Goal: Find specific page/section: Find specific page/section

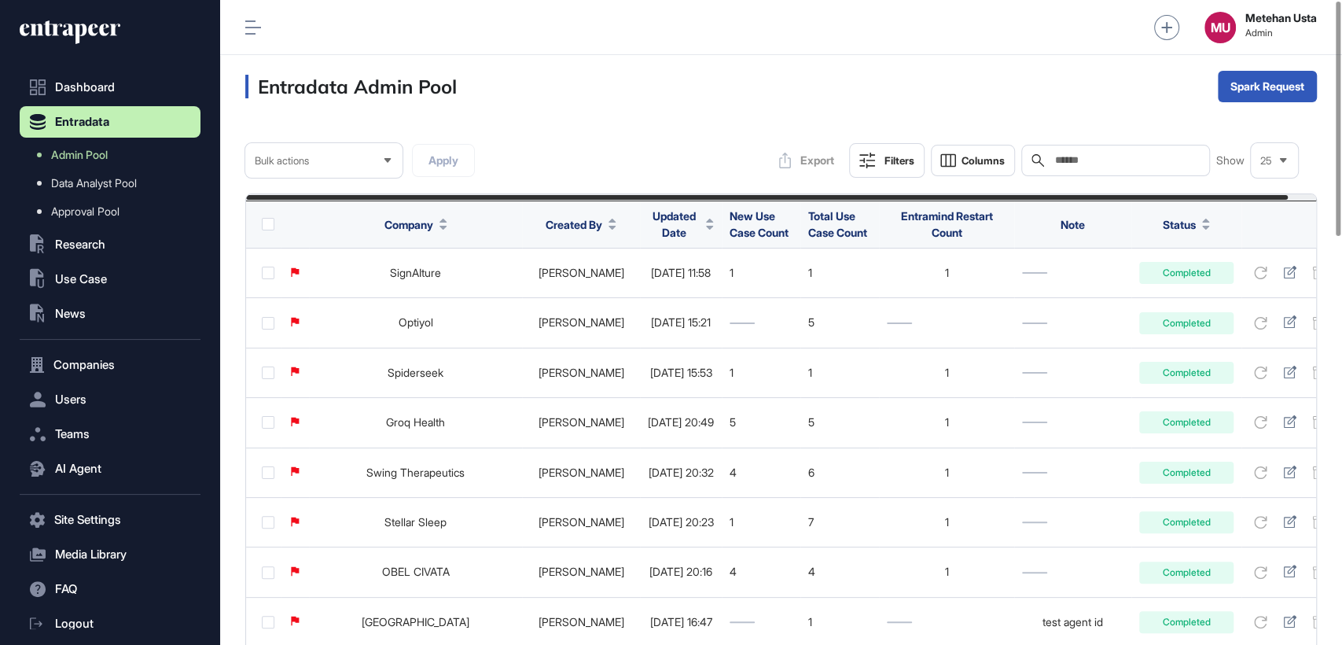
click at [648, 230] on span "Updated Date" at bounding box center [674, 224] width 52 height 33
click at [655, 296] on div "Sort Descending" at bounding box center [671, 289] width 98 height 23
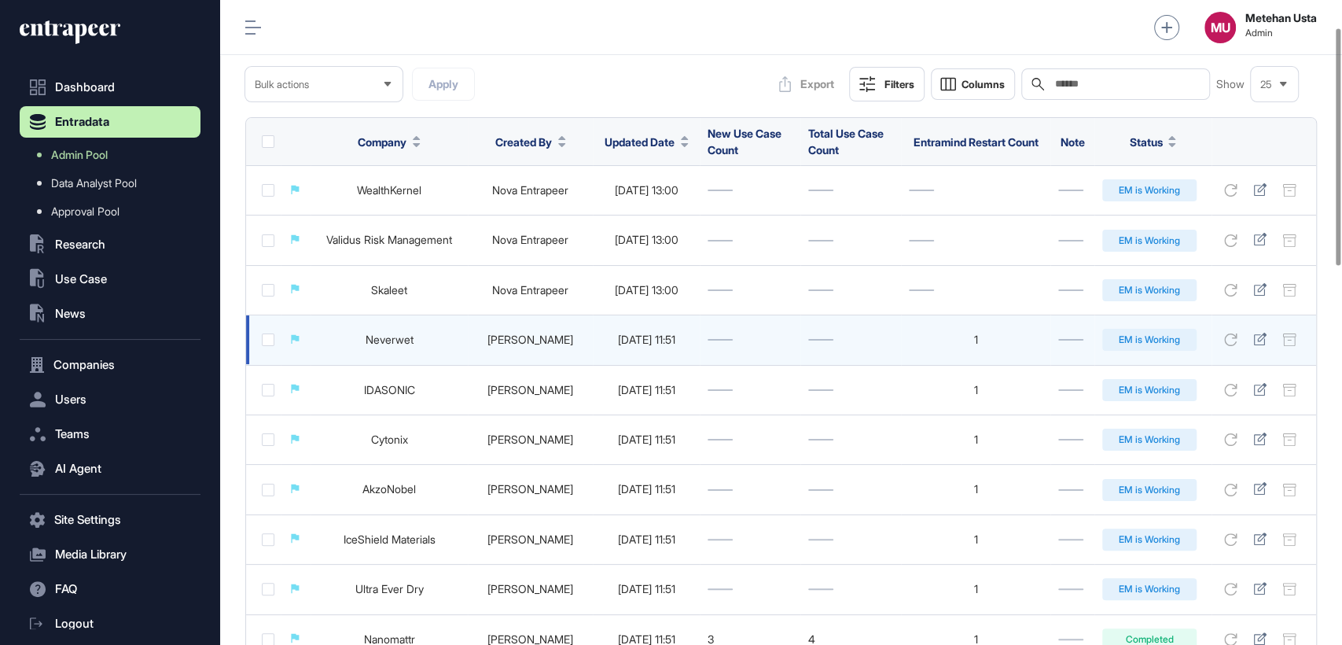
scroll to position [72, 0]
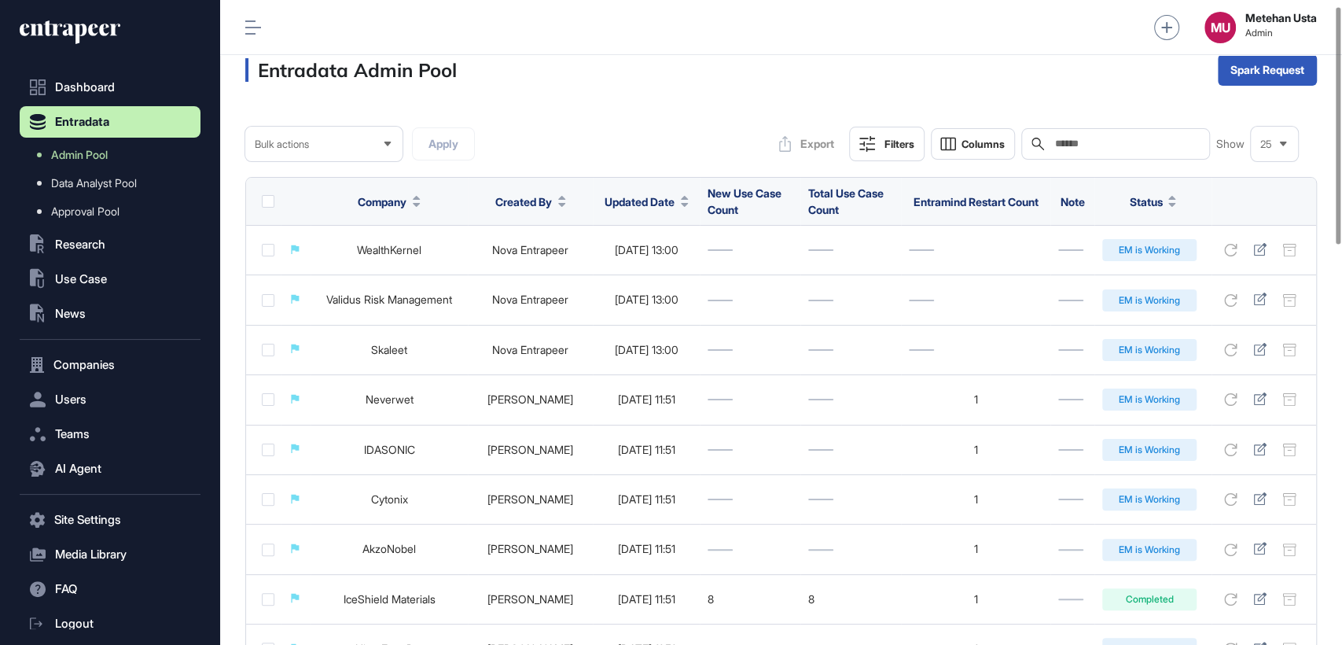
scroll to position [16, 0]
